Goal: Information Seeking & Learning: Learn about a topic

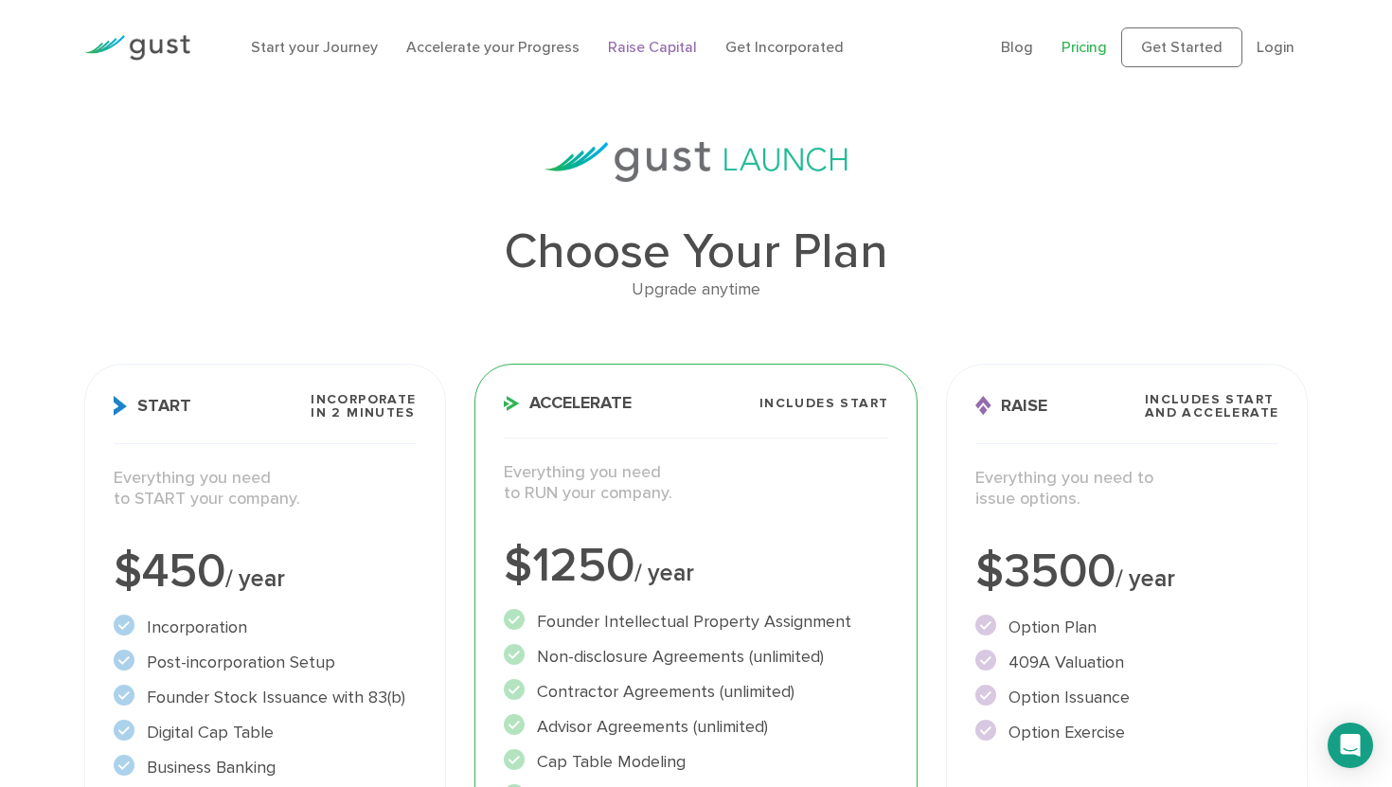
click at [650, 47] on link "Raise Capital" at bounding box center [652, 47] width 89 height 18
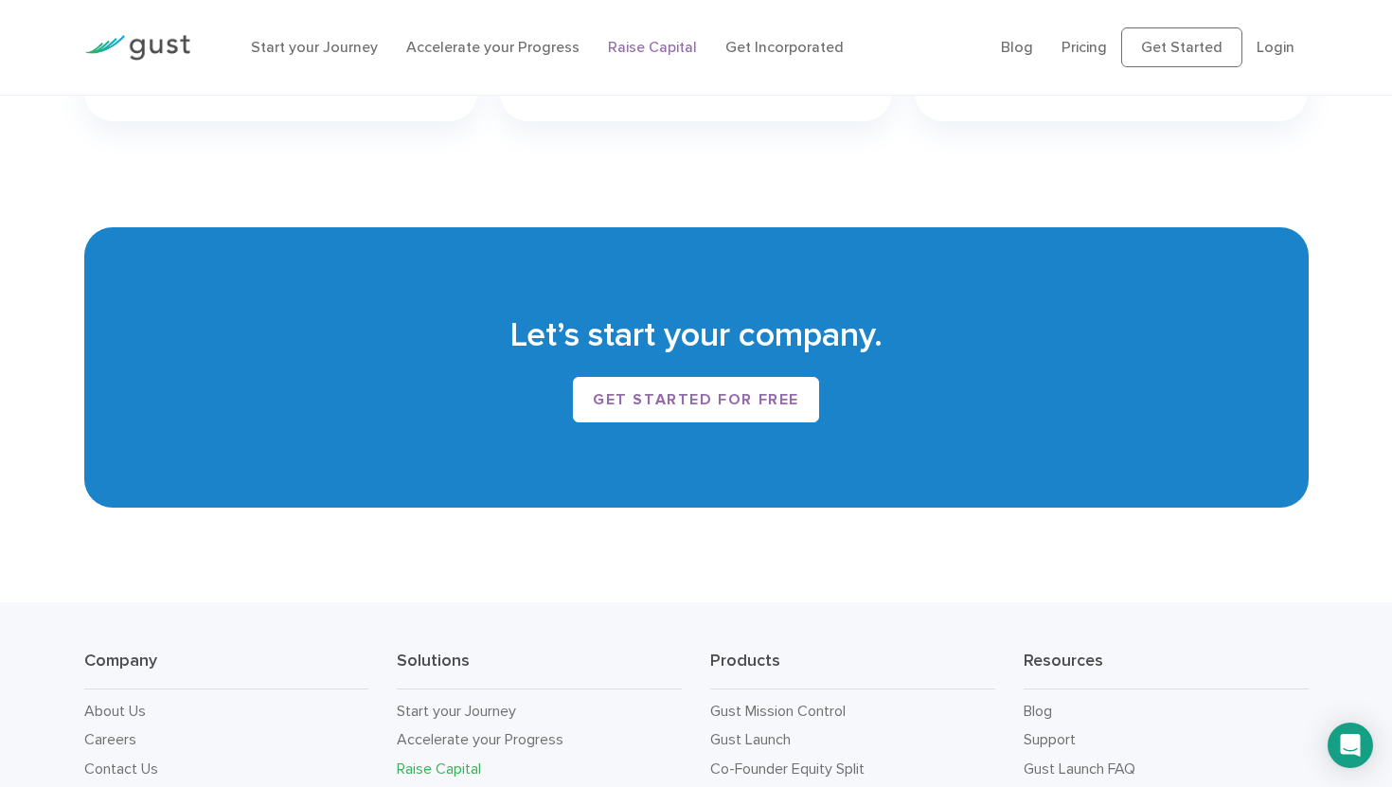
scroll to position [3067, 0]
